Goal: Task Accomplishment & Management: Complete application form

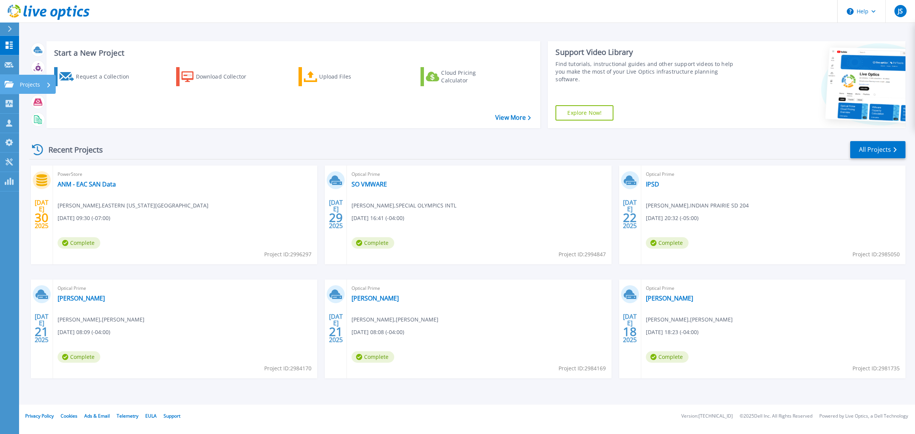
click at [18, 84] on link "Projects Projects" at bounding box center [9, 84] width 19 height 19
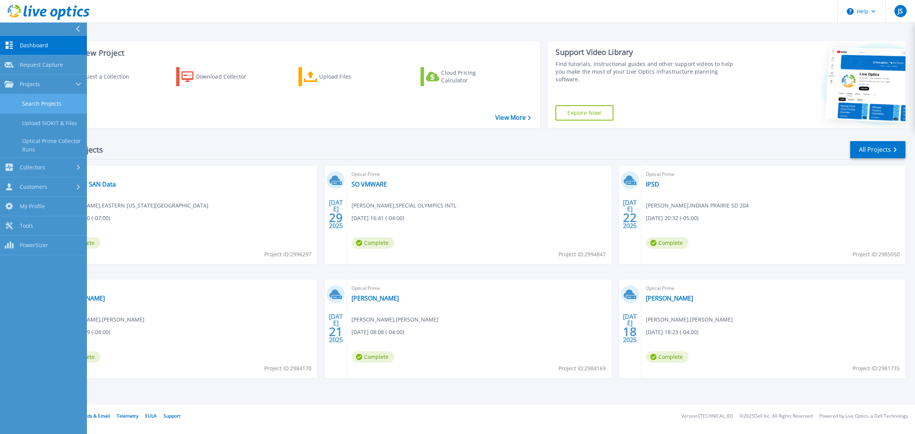
click at [43, 106] on link "Search Projects" at bounding box center [43, 103] width 87 height 19
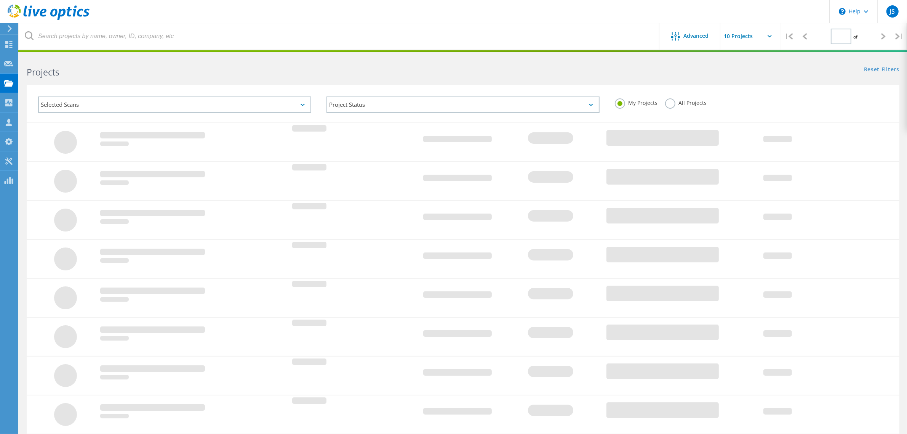
type input "1"
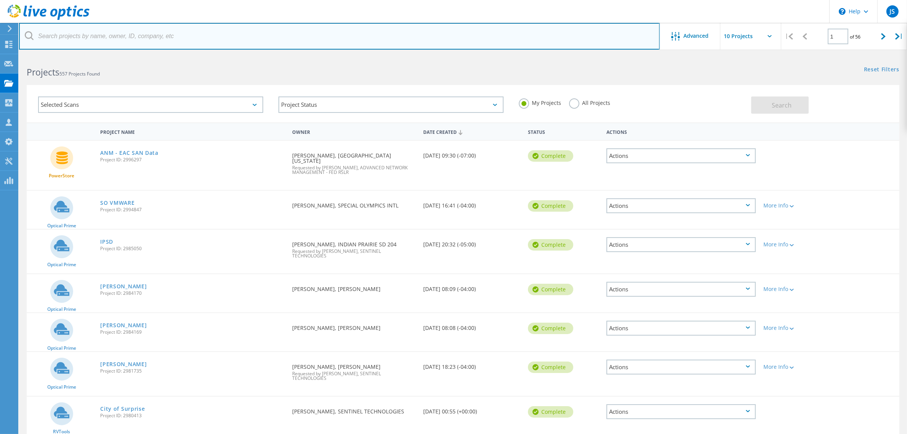
click at [71, 38] on input "text" at bounding box center [339, 36] width 641 height 27
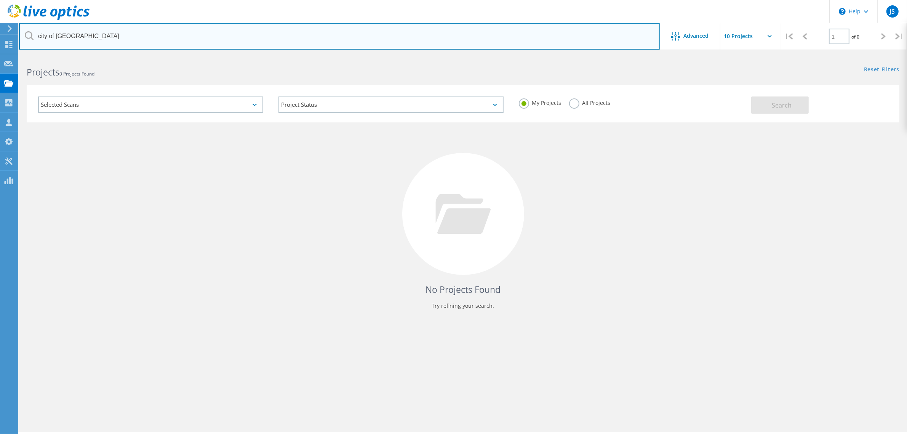
drag, startPoint x: 73, startPoint y: 36, endPoint x: 11, endPoint y: 34, distance: 61.4
click at [12, 55] on div "\n Help Explore Helpful Articles Contact Support JS Partner Team Member Jason S…" at bounding box center [453, 254] width 907 height 399
drag, startPoint x: 90, startPoint y: 36, endPoint x: 26, endPoint y: 33, distance: 64.9
click at [26, 33] on div "city of racine" at bounding box center [339, 36] width 641 height 27
type input "racine"
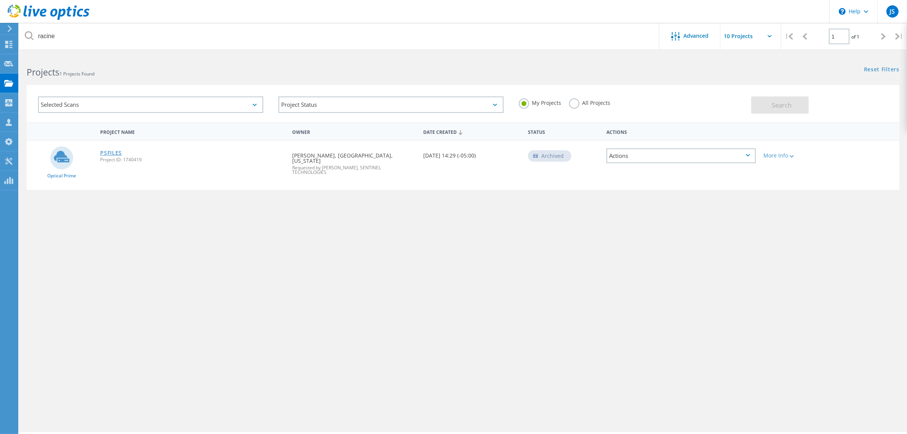
click at [113, 152] on link "PSFILES" at bounding box center [111, 152] width 22 height 5
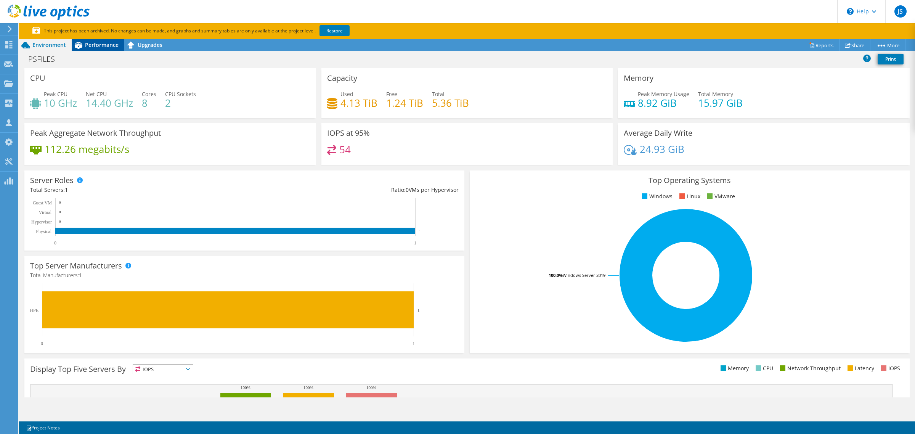
click at [107, 46] on span "Performance" at bounding box center [102, 44] width 34 height 7
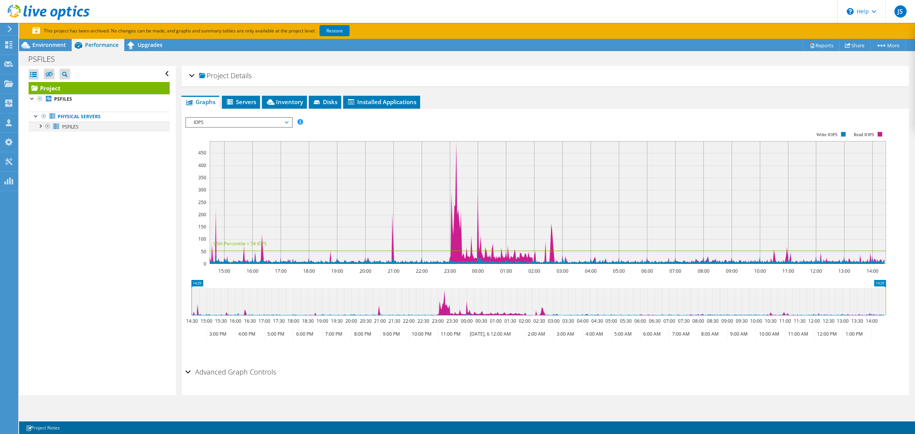
click at [39, 127] on div at bounding box center [40, 126] width 8 height 8
click at [37, 113] on div at bounding box center [36, 116] width 8 height 8
click at [147, 43] on span "Upgrades" at bounding box center [150, 44] width 25 height 7
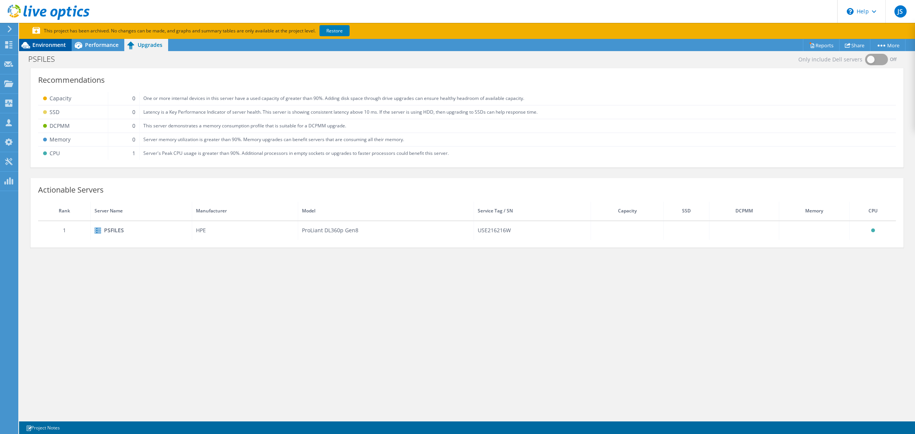
click at [46, 45] on span "Environment" at bounding box center [49, 44] width 34 height 7
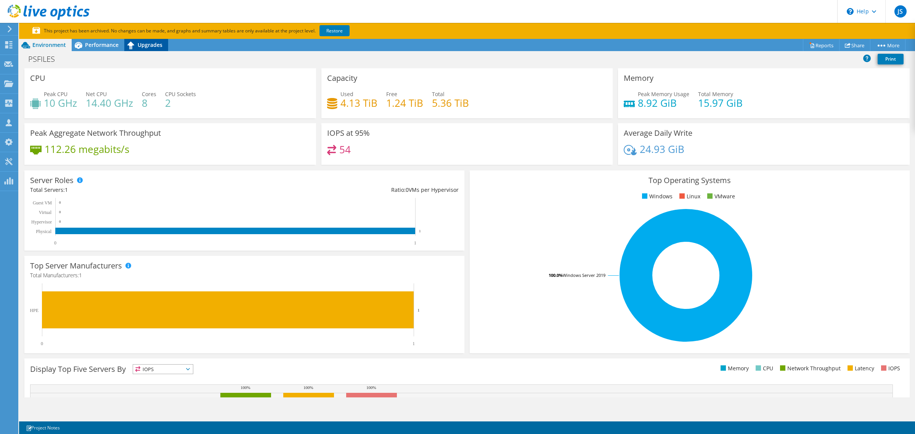
click at [147, 46] on span "Upgrades" at bounding box center [150, 44] width 25 height 7
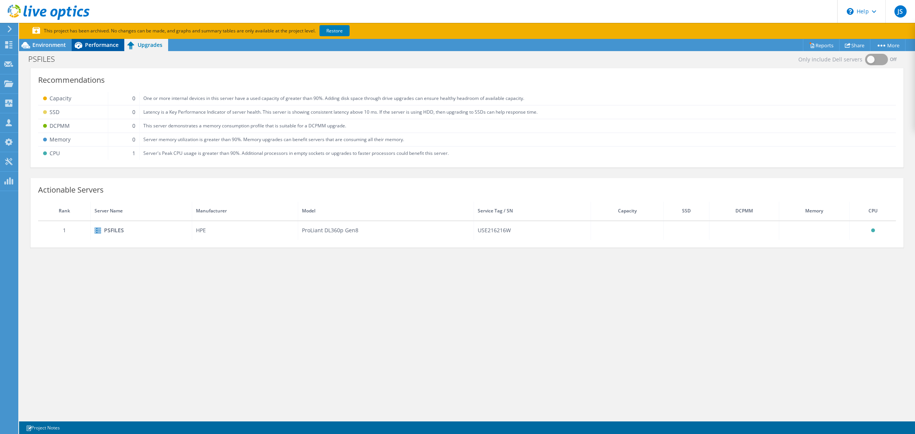
click at [99, 45] on span "Performance" at bounding box center [102, 44] width 34 height 7
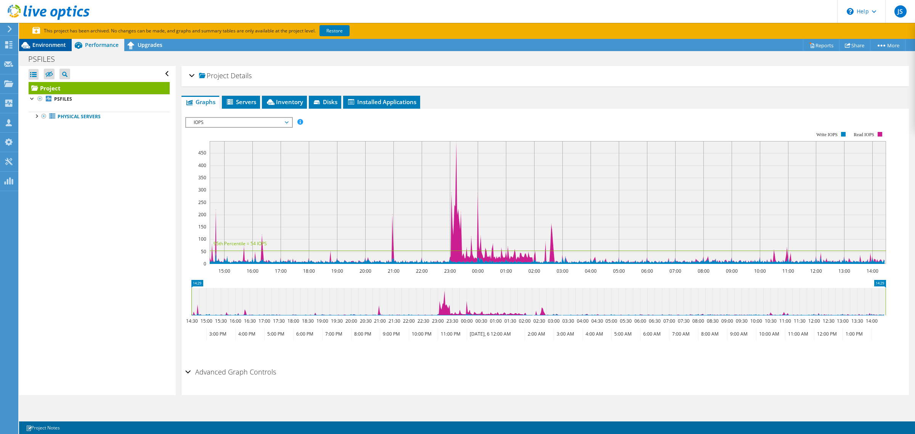
click at [43, 45] on span "Environment" at bounding box center [49, 44] width 34 height 7
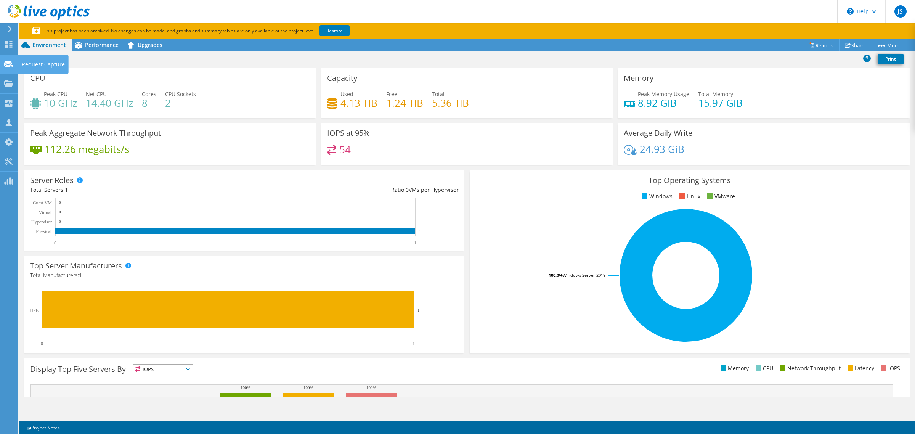
click at [6, 62] on use at bounding box center [8, 64] width 9 height 6
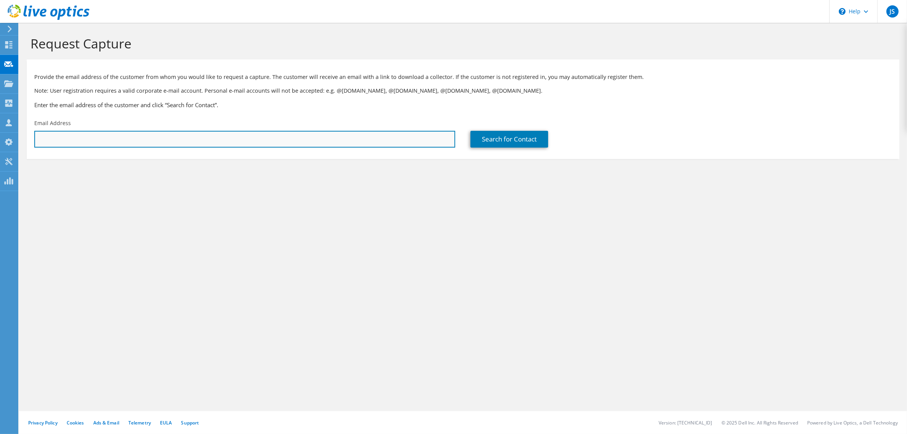
click at [84, 138] on input "text" at bounding box center [244, 139] width 421 height 17
click at [195, 135] on input "text" at bounding box center [244, 139] width 421 height 17
type input "adele.edwards@cityofracine.org"
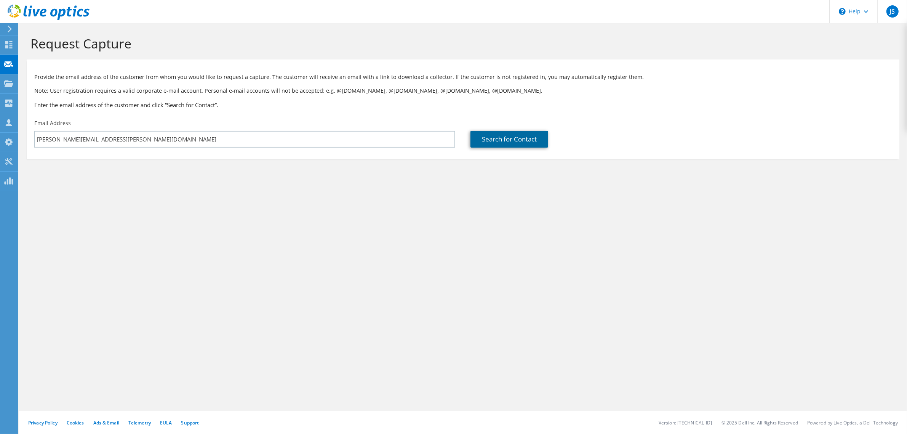
click at [505, 138] on link "Search for Contact" at bounding box center [510, 139] width 78 height 17
type input "RACINE, WISCONSIN"
type input "Adele"
type input "Edwards"
type input "United States"
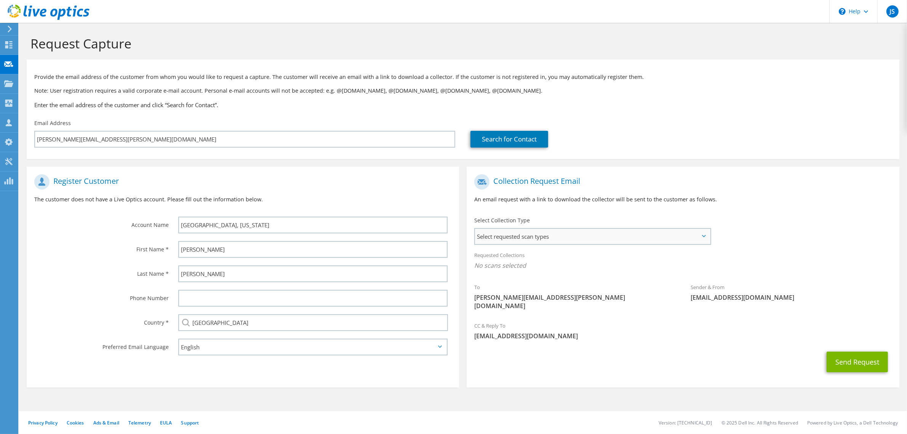
click at [546, 235] on span "Select requested scan types" at bounding box center [592, 236] width 235 height 15
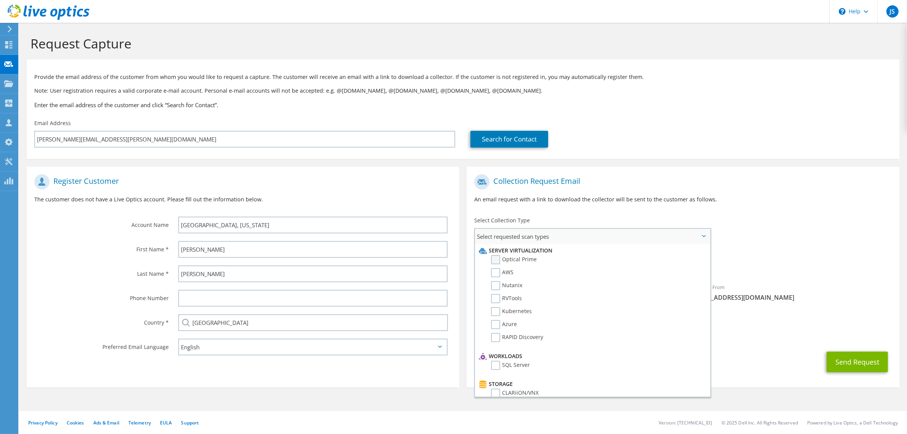
click at [493, 258] on label "Optical Prime" at bounding box center [514, 259] width 46 height 9
click at [0, 0] on input "Optical Prime" at bounding box center [0, 0] width 0 height 0
click at [863, 229] on div "To adele.edwards@cityofracine.org Sender & From liveoptics@liveoptics.com" at bounding box center [683, 244] width 433 height 149
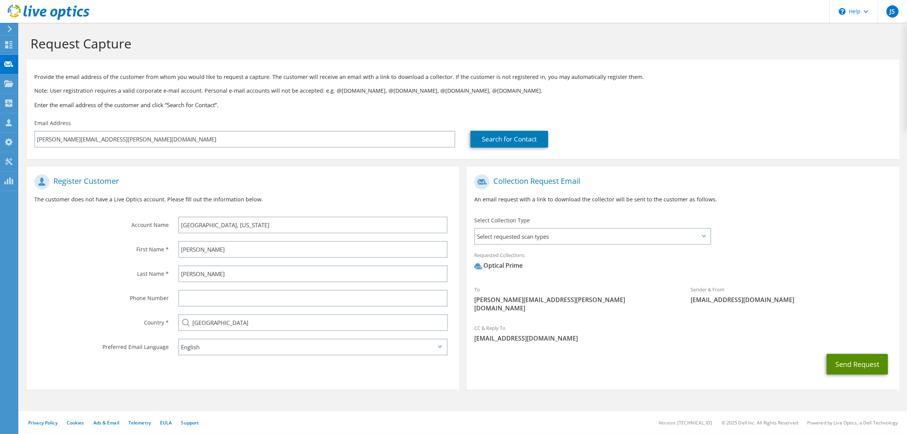
click at [860, 357] on button "Send Request" at bounding box center [857, 364] width 61 height 21
